Goal: Information Seeking & Learning: Check status

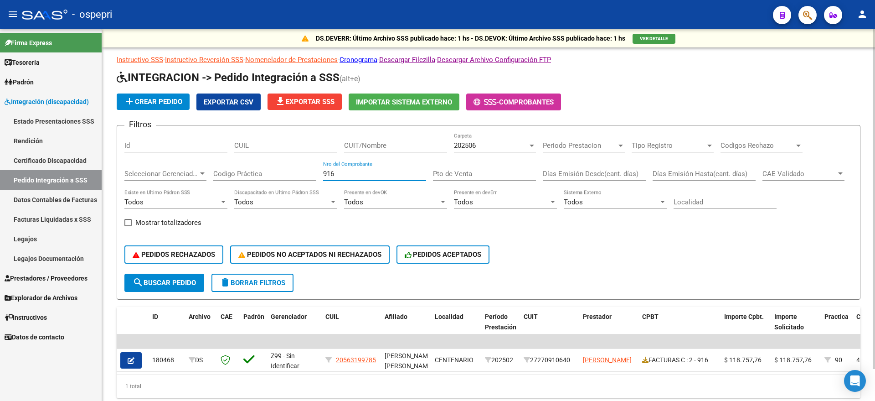
drag, startPoint x: 340, startPoint y: 172, endPoint x: 297, endPoint y: 179, distance: 42.9
click at [297, 178] on div "Filtros Id CUIL CUIT/Nombre 202506 Carpeta Periodo Prestacion Periodo Prestacio…" at bounding box center [488, 203] width 728 height 141
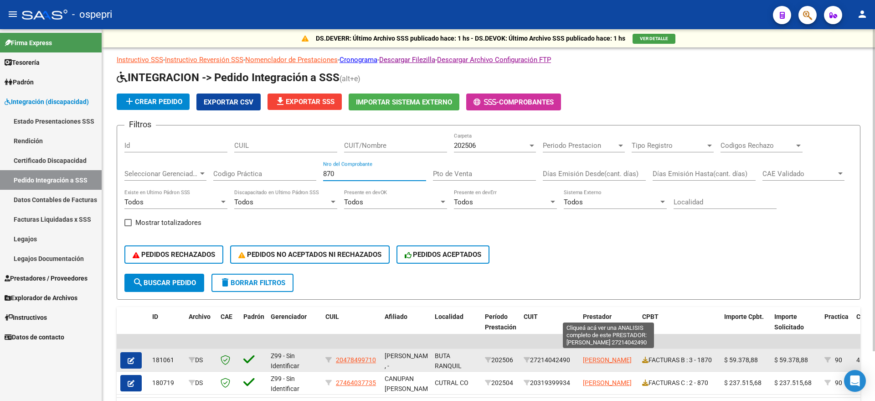
scroll to position [1, 0]
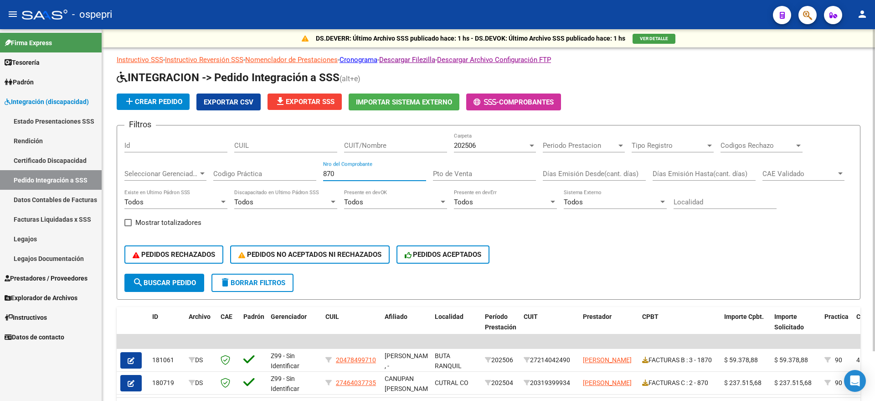
drag, startPoint x: 359, startPoint y: 173, endPoint x: 304, endPoint y: 173, distance: 55.6
click at [303, 173] on div "Filtros Id CUIL CUIT/Nombre 202506 Carpeta Periodo Prestacion Periodo Prestacio…" at bounding box center [488, 203] width 728 height 141
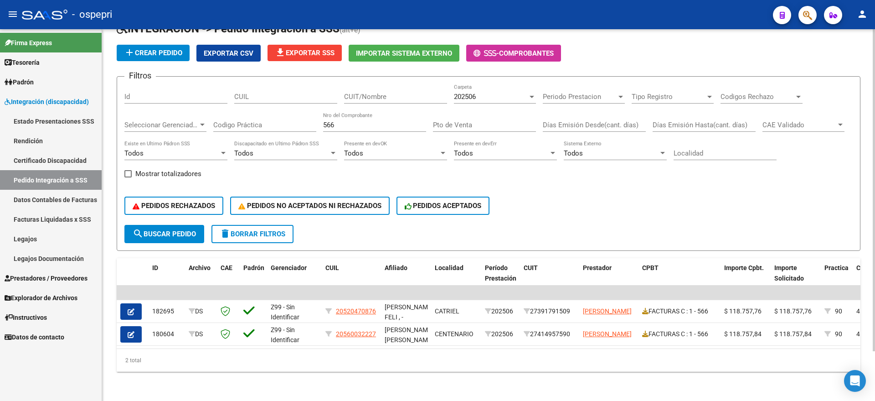
click at [410, 172] on div "Filtros Id CUIL CUIT/Nombre 202506 Carpeta Periodo Prestacion Periodo Prestacio…" at bounding box center [488, 154] width 728 height 141
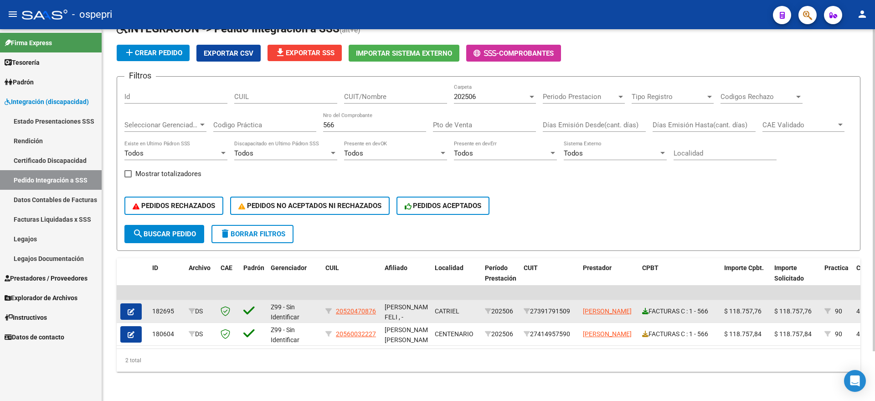
click at [643, 308] on icon at bounding box center [645, 311] width 6 height 6
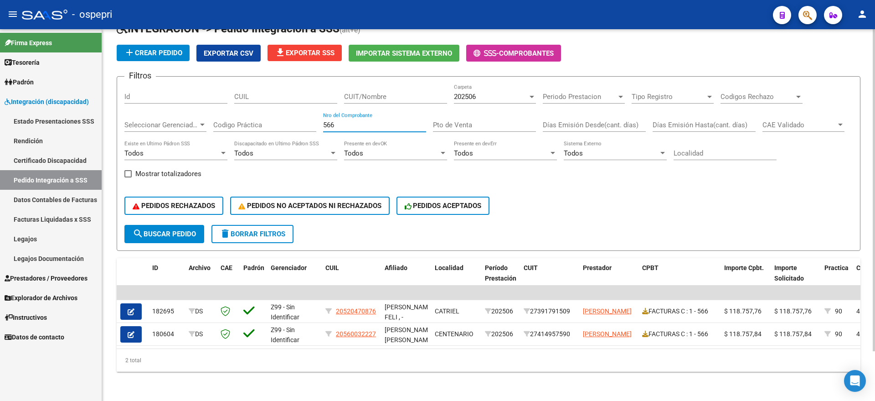
click at [307, 123] on div "Filtros Id CUIL CUIT/Nombre 202506 Carpeta Periodo Prestacion Periodo Prestacio…" at bounding box center [488, 154] width 728 height 141
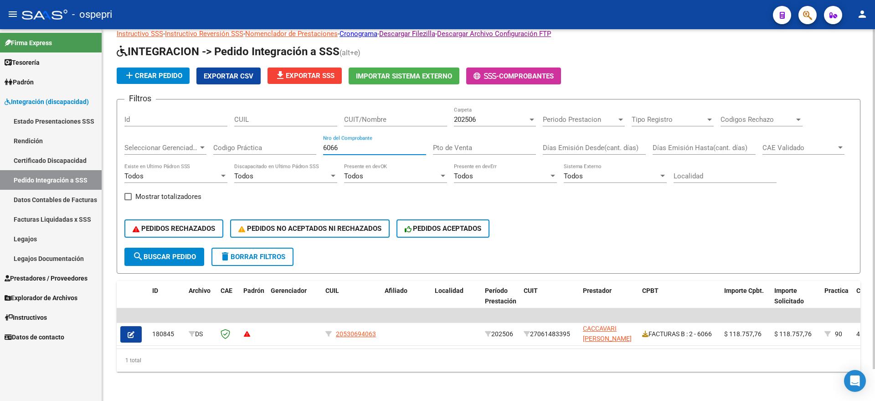
scroll to position [35, 0]
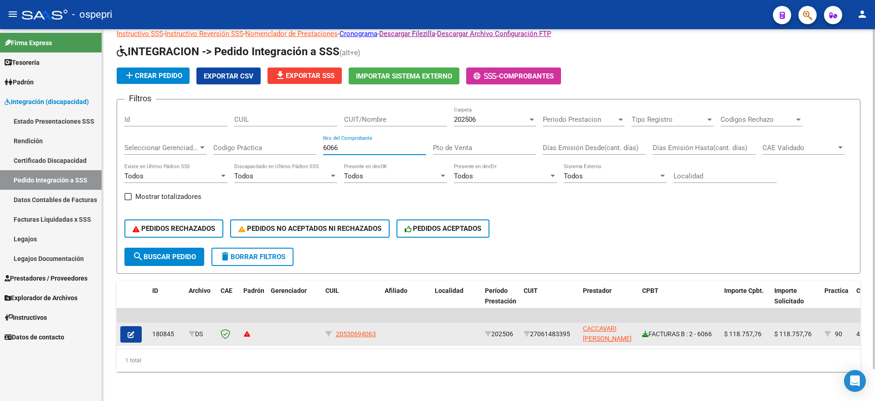
type input "6066"
click at [646, 330] on icon at bounding box center [645, 333] width 6 height 6
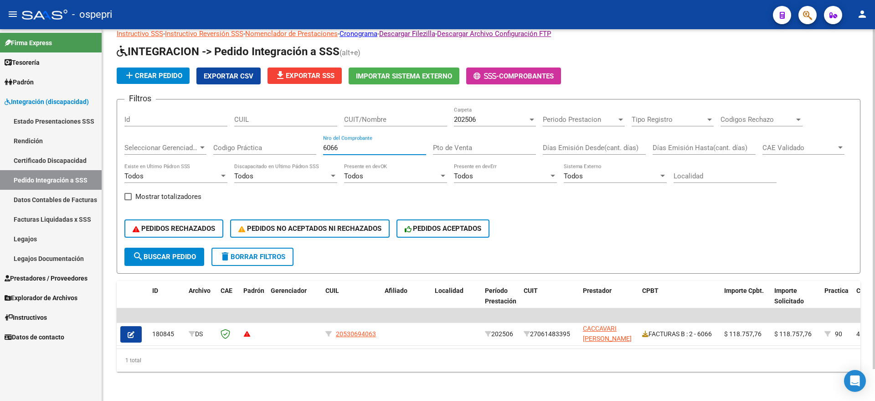
drag, startPoint x: 377, startPoint y: 135, endPoint x: 296, endPoint y: 135, distance: 81.1
click at [296, 135] on div "Filtros Id CUIL CUIT/Nombre 202506 Carpeta Periodo Prestacion Periodo Prestacio…" at bounding box center [488, 177] width 728 height 141
click at [376, 107] on div "CUIT/Nombre" at bounding box center [395, 117] width 103 height 20
click at [376, 115] on input "CUIT/Nombre" at bounding box center [395, 119] width 103 height 8
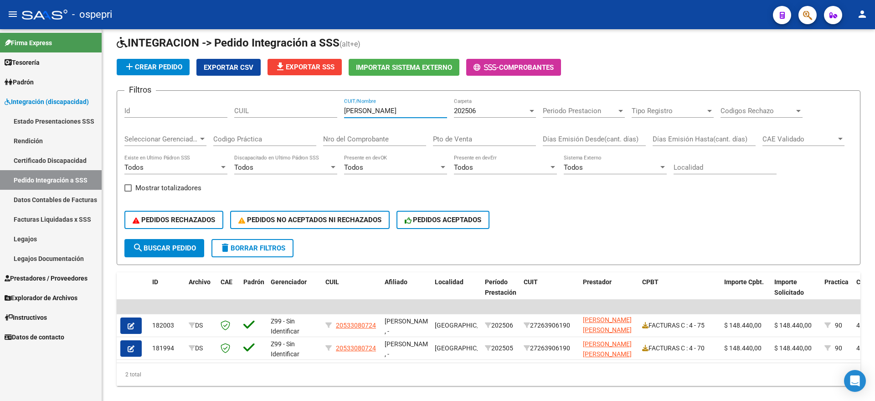
type input "[PERSON_NAME]"
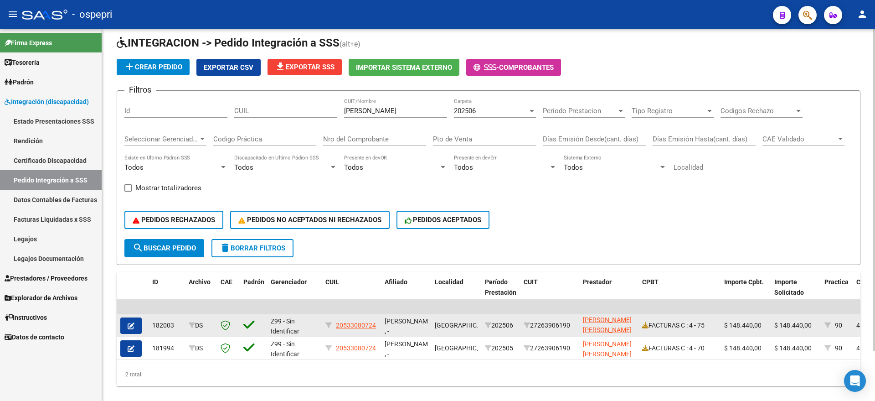
click at [649, 325] on div "FACTURAS C : 4 - 75" at bounding box center [679, 325] width 75 height 10
click at [643, 324] on icon at bounding box center [645, 325] width 6 height 6
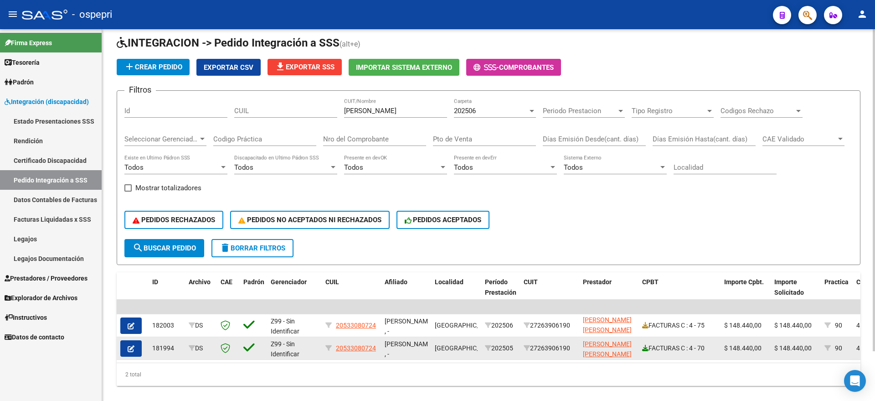
click at [646, 350] on icon at bounding box center [645, 348] width 6 height 6
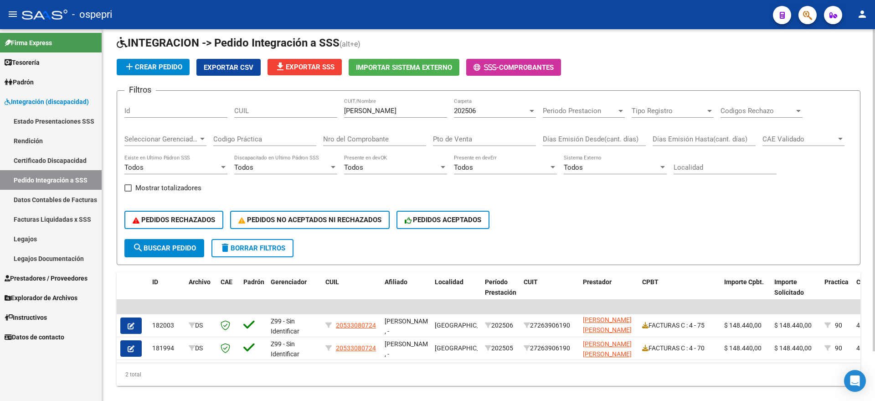
drag, startPoint x: 377, startPoint y: 112, endPoint x: 307, endPoint y: 113, distance: 70.2
click at [307, 112] on div "Filtros Id CUIL [PERSON_NAME] CUIT/Nombre 202506 Carpeta Periodo Prestacion Per…" at bounding box center [488, 168] width 728 height 141
click at [351, 139] on input "Nro del Comprobante" at bounding box center [374, 139] width 103 height 8
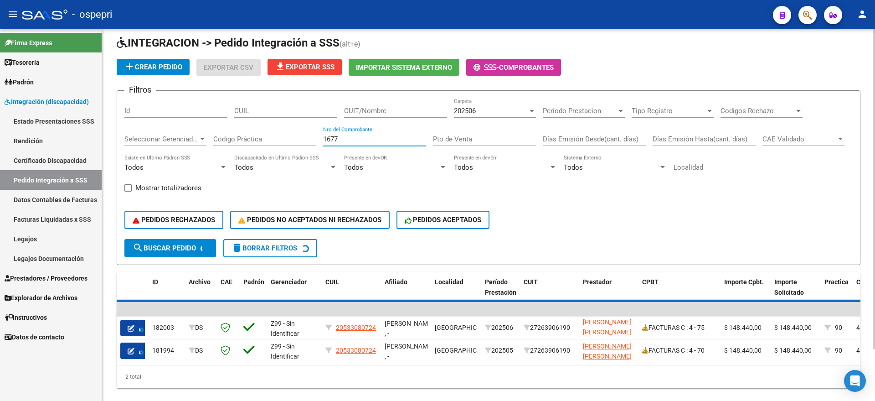
scroll to position [9, 0]
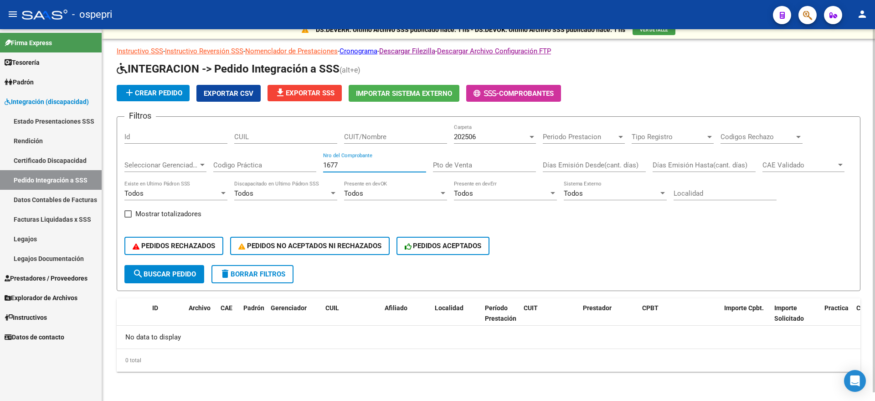
click at [283, 165] on div "Filtros Id CUIL CUIT/Nombre 202506 Carpeta Periodo Prestacion Periodo Prestacio…" at bounding box center [488, 194] width 728 height 141
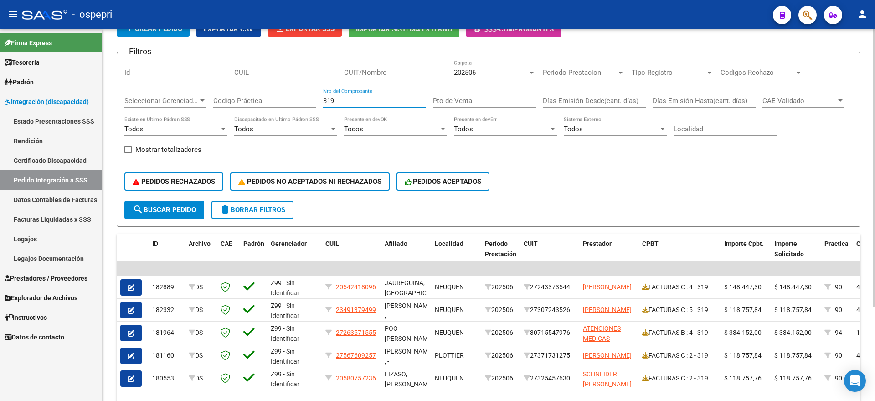
scroll to position [114, 0]
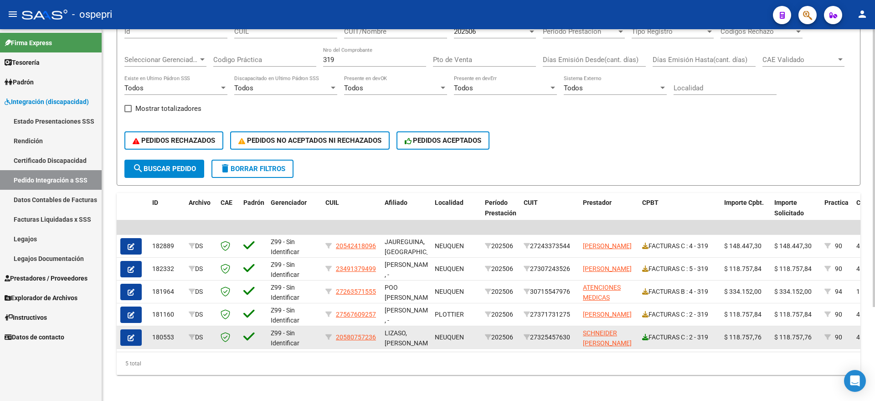
click at [647, 337] on icon at bounding box center [645, 337] width 6 height 6
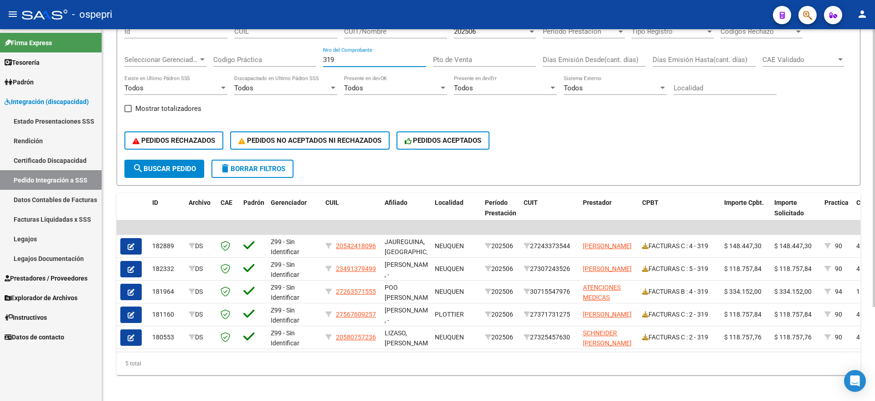
drag, startPoint x: 356, startPoint y: 56, endPoint x: 304, endPoint y: 59, distance: 52.5
click at [304, 59] on div "Filtros Id CUIL CUIT/Nombre 202506 Carpeta Periodo Prestacion Periodo Prestacio…" at bounding box center [488, 89] width 728 height 141
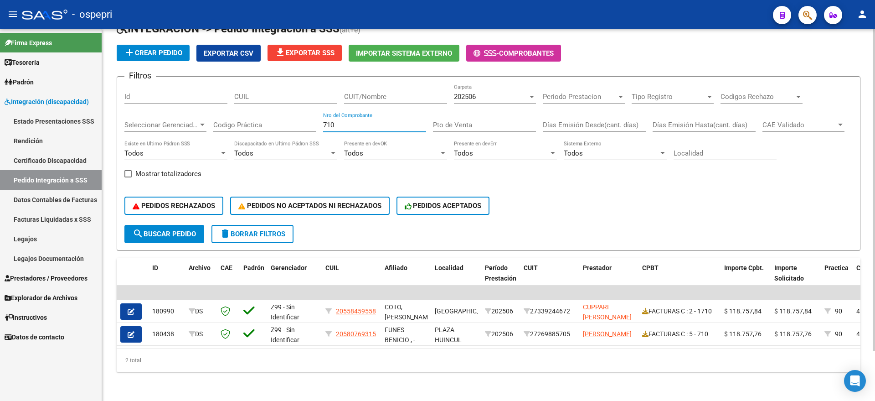
scroll to position [57, 0]
click at [389, 166] on div "Filtros Id CUIL CUIT/Nombre 202506 Carpeta Periodo Prestacion Periodo Prestacio…" at bounding box center [488, 154] width 728 height 141
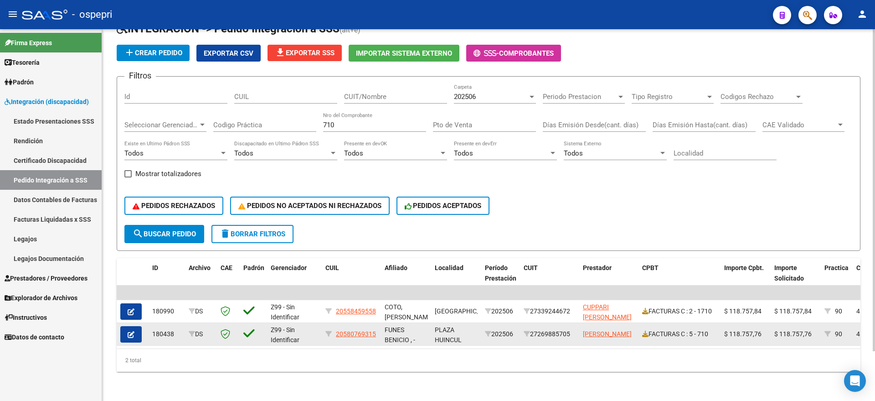
click at [644, 329] on div "FACTURAS C : 5 - 710" at bounding box center [679, 334] width 75 height 10
click at [646, 330] on icon at bounding box center [645, 333] width 6 height 6
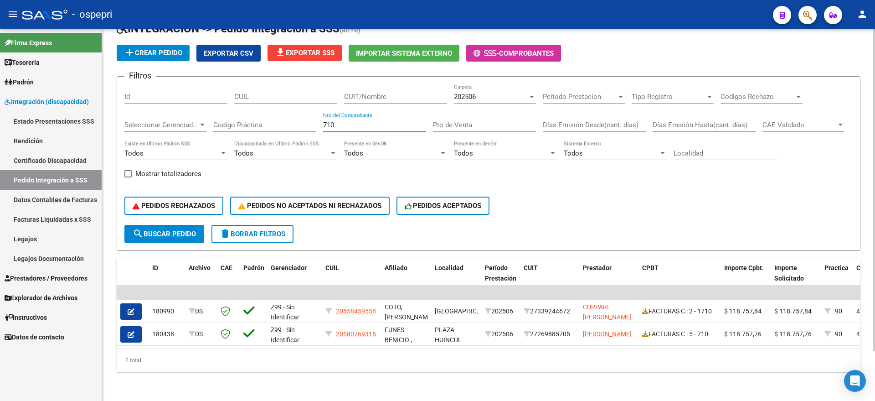
drag, startPoint x: 304, startPoint y: 119, endPoint x: 260, endPoint y: 122, distance: 44.7
click at [259, 121] on div "Filtros Id CUIL CUIT/Nombre 202506 Carpeta Periodo Prestacion Periodo Prestacio…" at bounding box center [488, 154] width 728 height 141
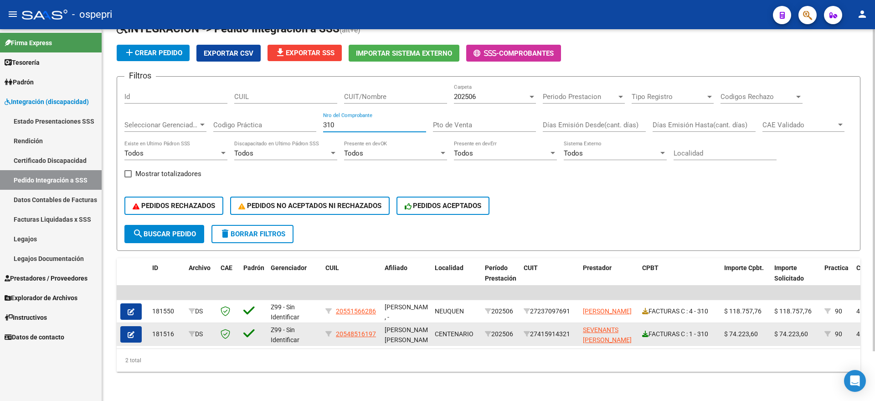
type input "310"
click at [648, 330] on icon at bounding box center [645, 333] width 6 height 6
